Goal: Information Seeking & Learning: Learn about a topic

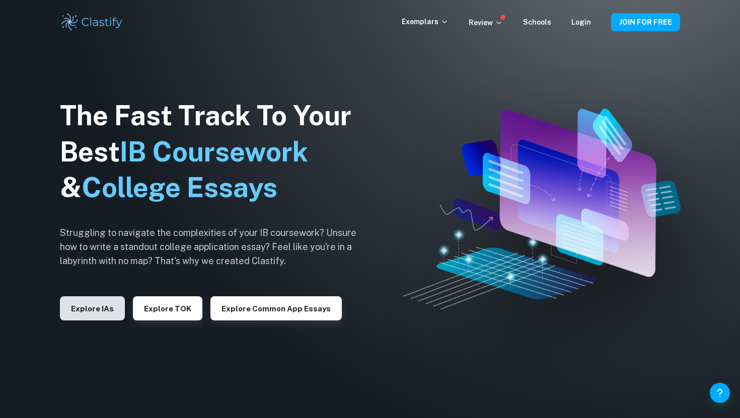
click at [102, 303] on button "Explore IAs" at bounding box center [92, 308] width 65 height 24
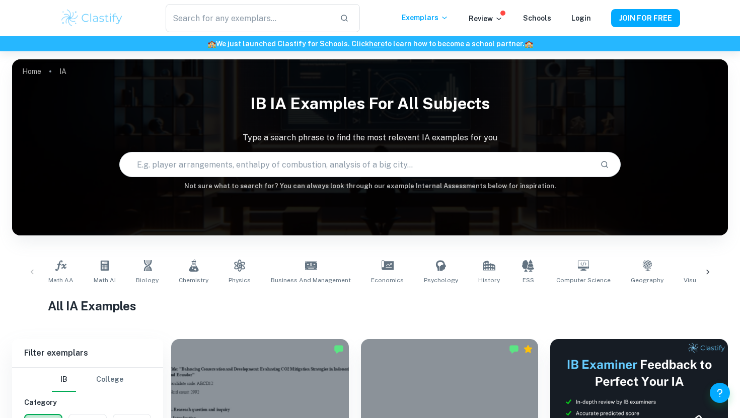
click at [316, 170] on input "text" at bounding box center [356, 165] width 472 height 28
type input "mathematics"
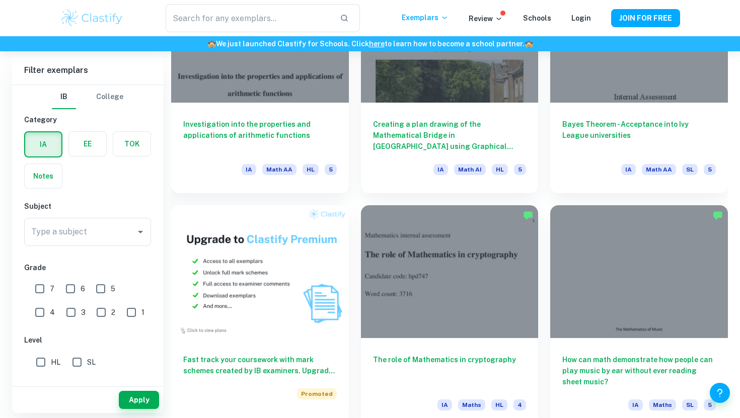
scroll to position [612, 0]
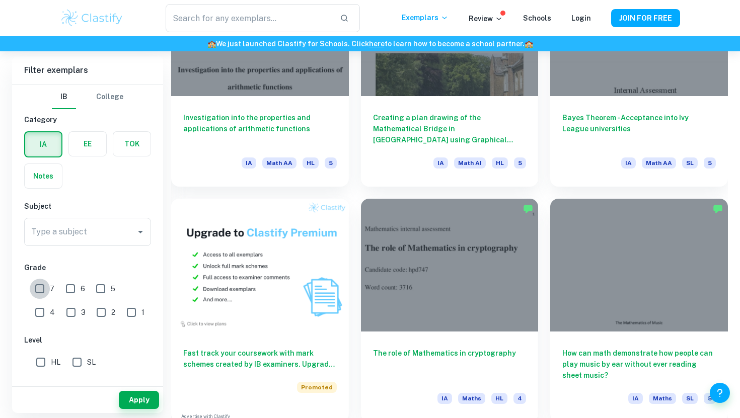
click at [37, 292] on input "7" at bounding box center [40, 289] width 20 height 20
checkbox input "true"
click at [140, 400] on button "Apply" at bounding box center [139, 400] width 40 height 18
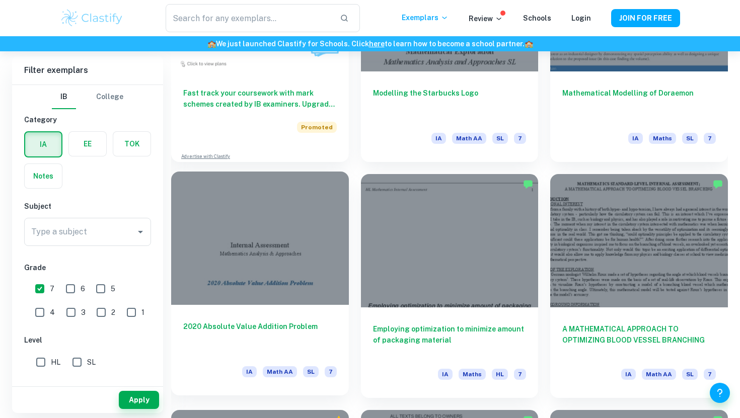
scroll to position [863, 0]
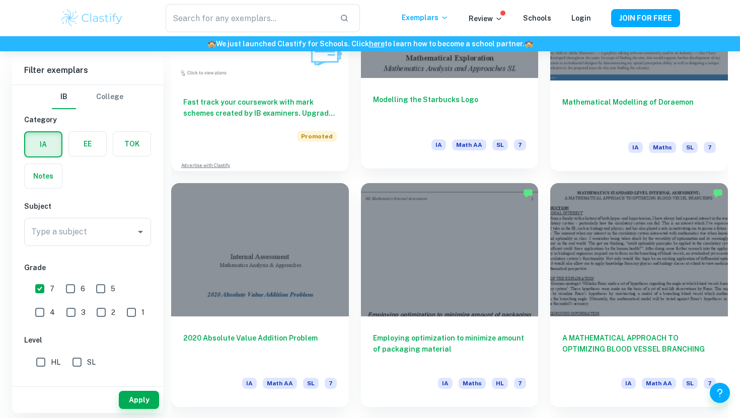
click at [456, 87] on div "Modelling the Starbucks Logo IA Math AA SL 7" at bounding box center [450, 123] width 178 height 91
